Goal: Transaction & Acquisition: Purchase product/service

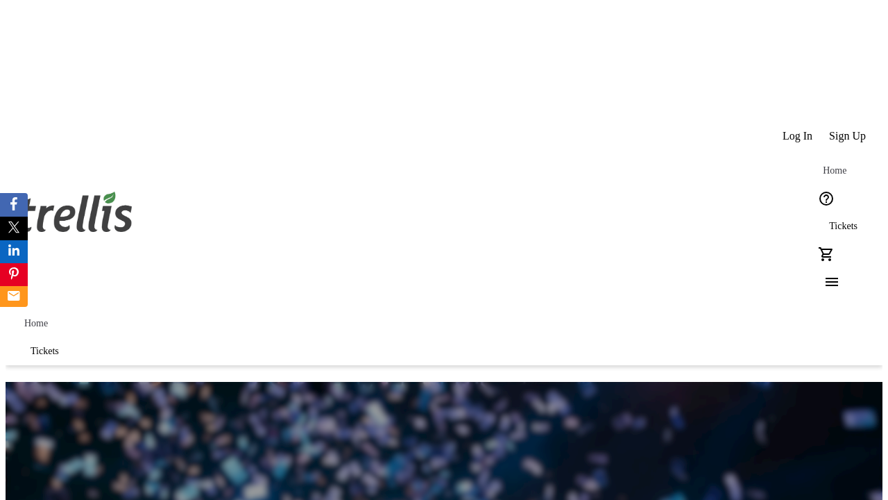
click at [849, 130] on span "Sign Up" at bounding box center [847, 136] width 37 height 12
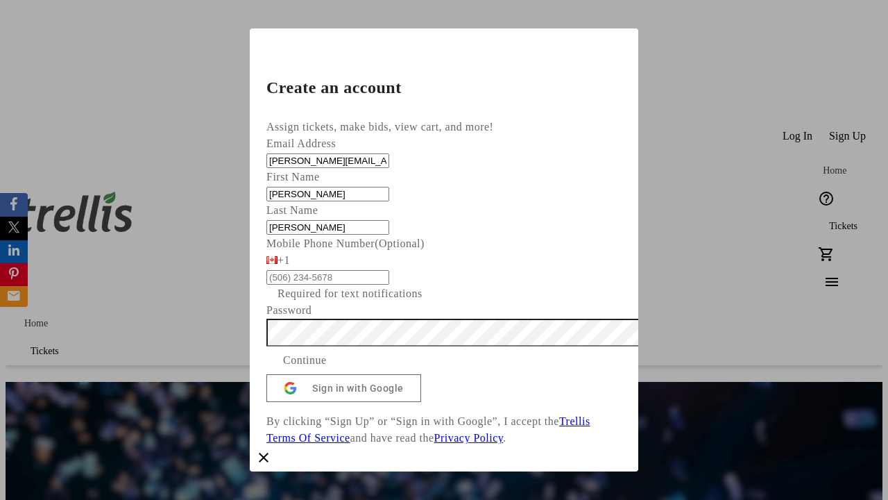
type input "[PERSON_NAME]"
click at [327, 369] on span "Continue" at bounding box center [305, 360] width 44 height 17
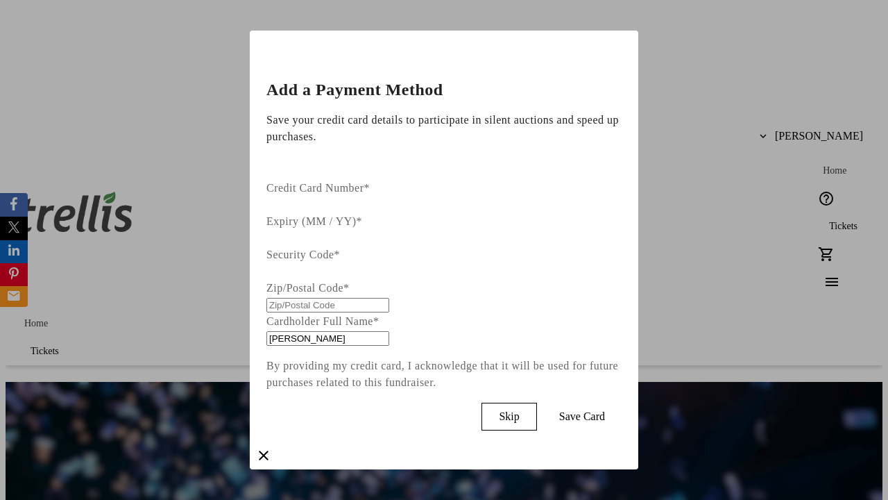
click at [519, 410] on span "Skip" at bounding box center [509, 416] width 20 height 12
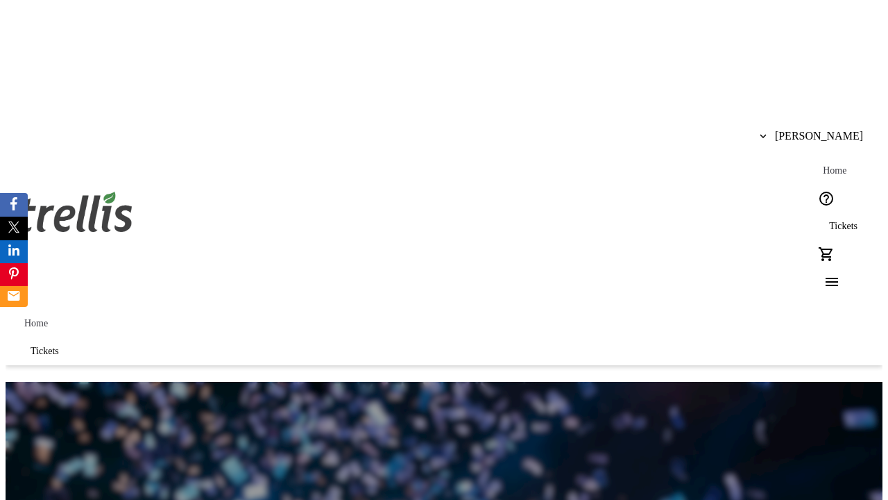
click at [829, 221] on span "Tickets" at bounding box center [843, 226] width 28 height 11
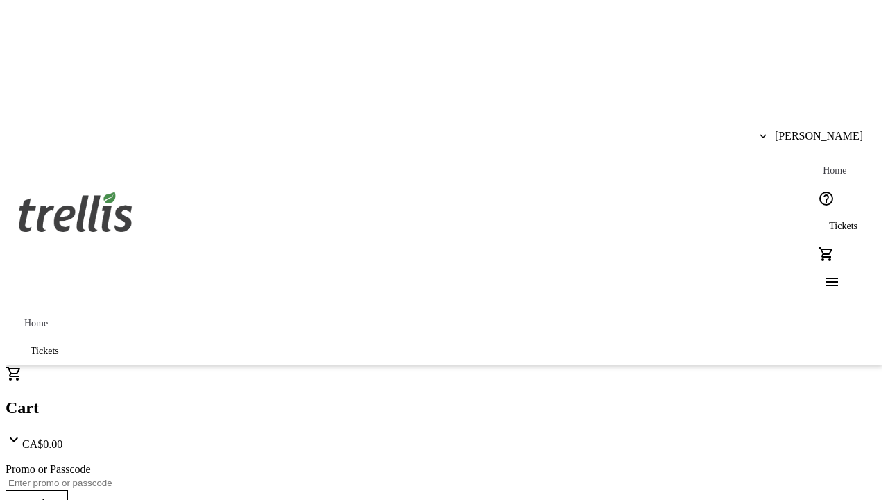
type input "1"
